Goal: Check status: Check status

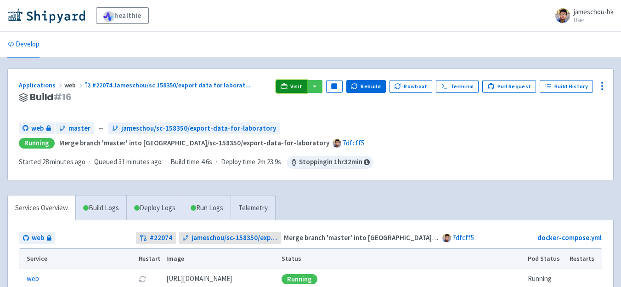
click at [288, 87] on icon at bounding box center [284, 86] width 7 height 7
